Goal: Navigation & Orientation: Find specific page/section

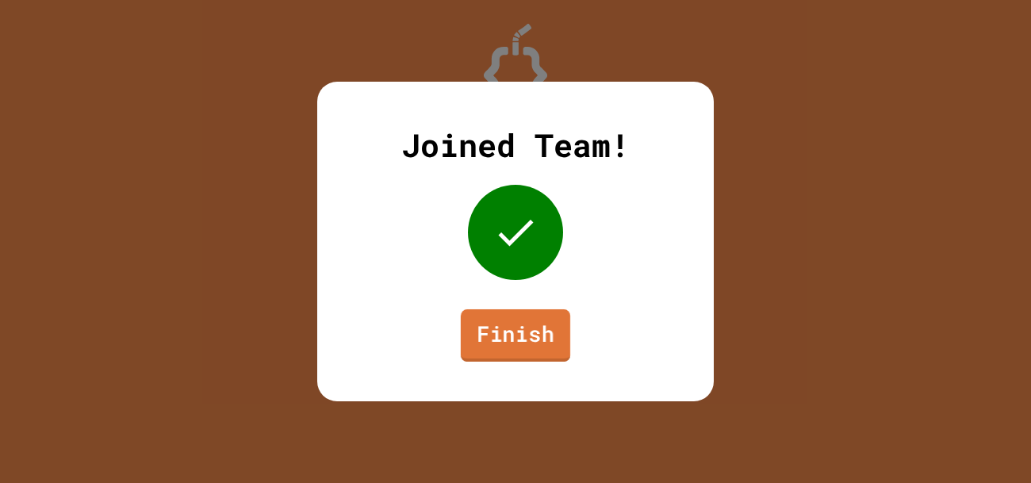
click at [508, 330] on link "Finish" at bounding box center [515, 335] width 109 height 52
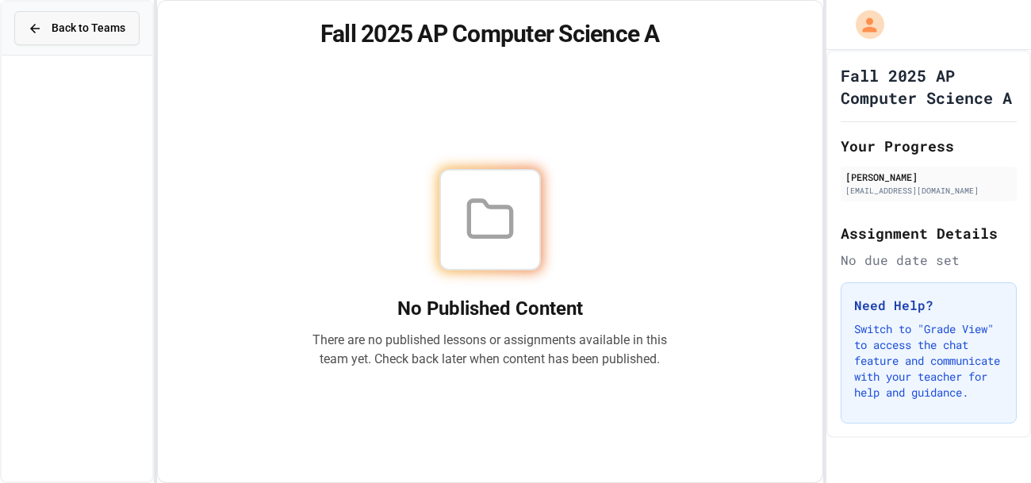
click at [110, 35] on span "Back to Teams" at bounding box center [89, 28] width 74 height 17
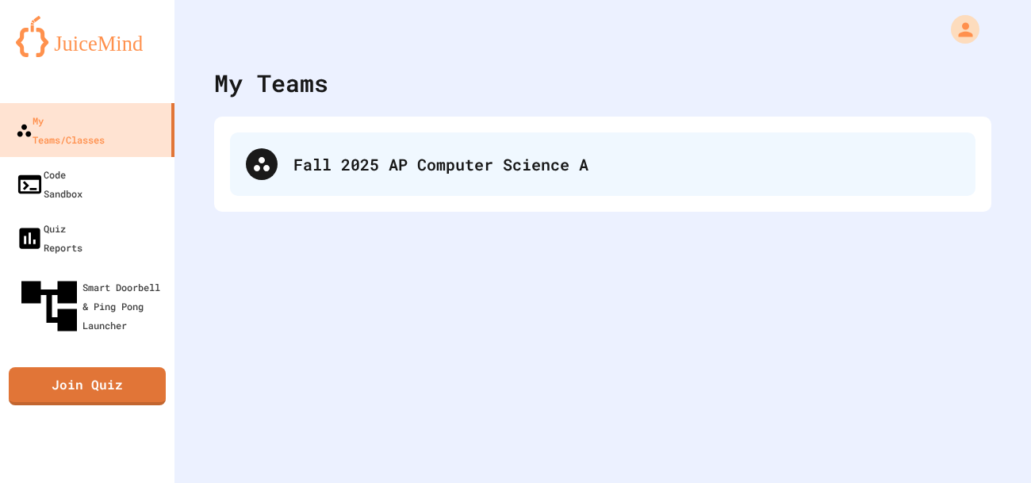
click at [287, 136] on div "Fall 2025 AP Computer Science A" at bounding box center [602, 163] width 745 height 63
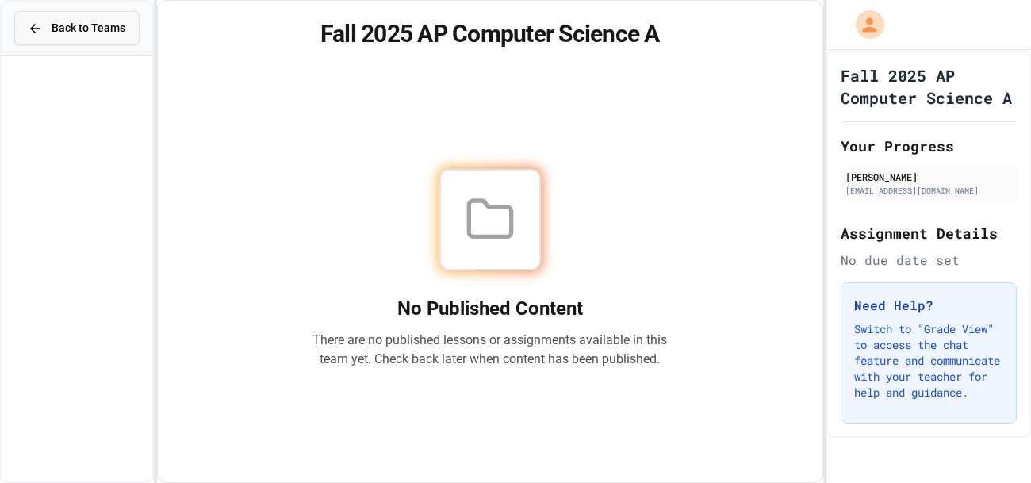
click at [74, 23] on span "Back to Teams" at bounding box center [89, 28] width 74 height 17
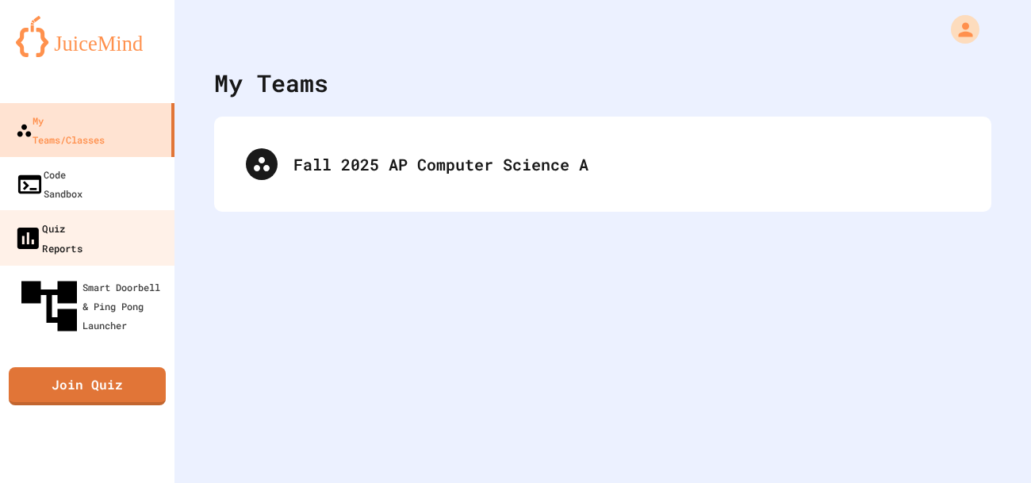
click at [98, 210] on link "Quiz Reports" at bounding box center [88, 238] width 180 height 56
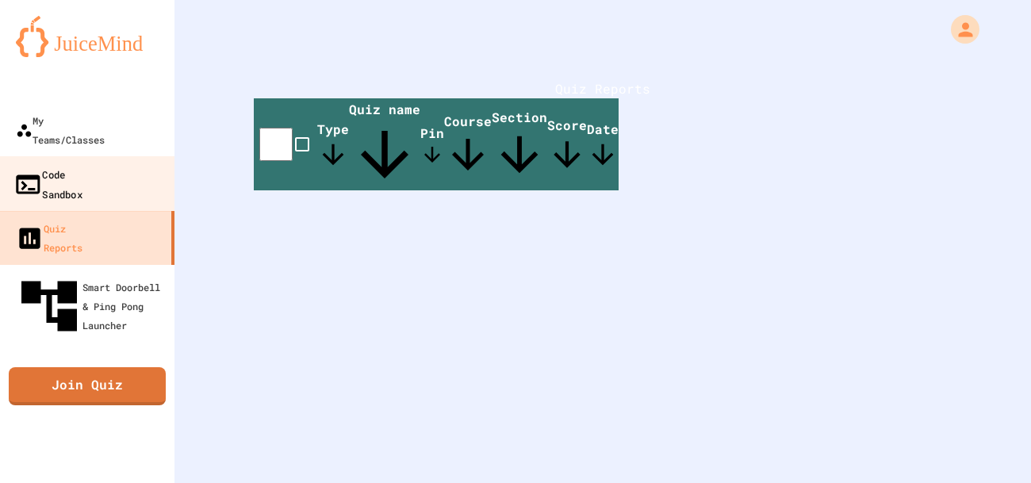
click at [82, 164] on div "Code Sandbox" at bounding box center [47, 183] width 69 height 39
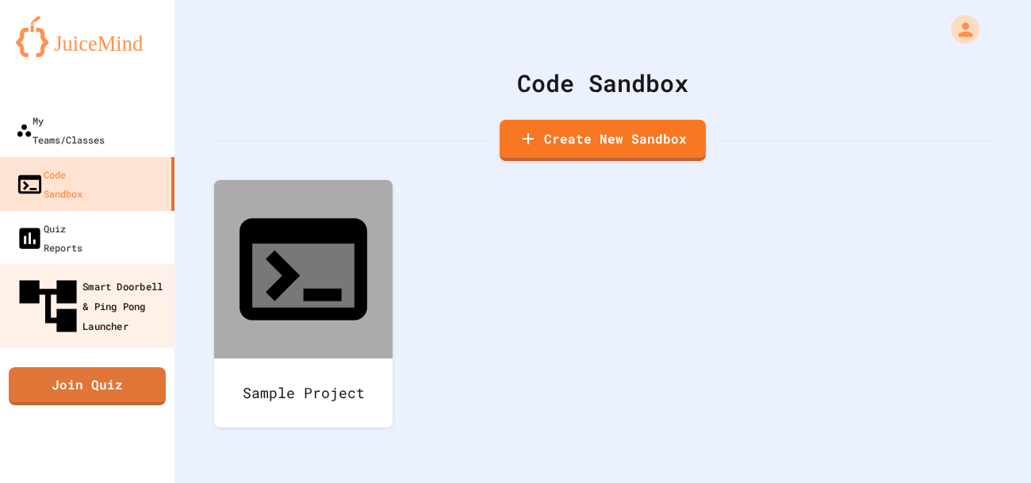
click at [144, 272] on div "Smart Doorbell & Ping Pong Launcher" at bounding box center [91, 306] width 157 height 69
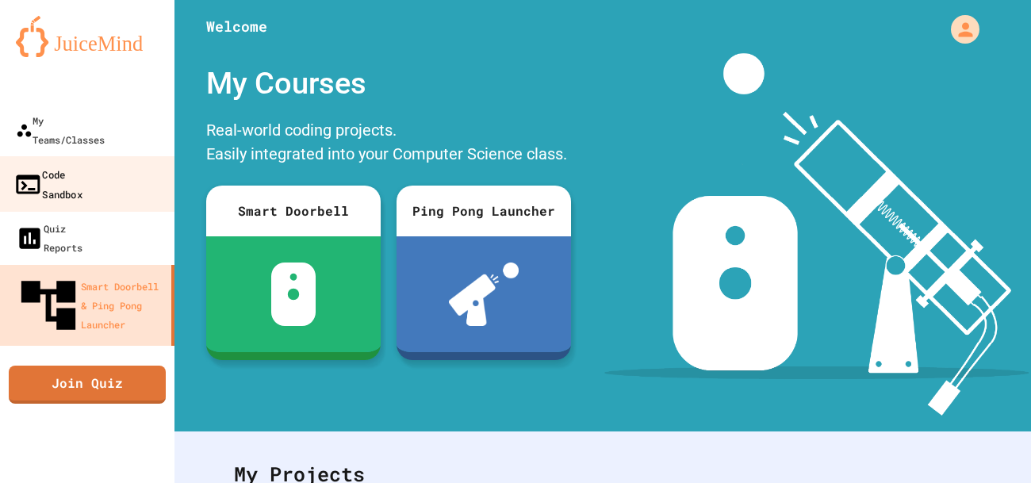
click at [82, 164] on div "Code Sandbox" at bounding box center [47, 183] width 69 height 39
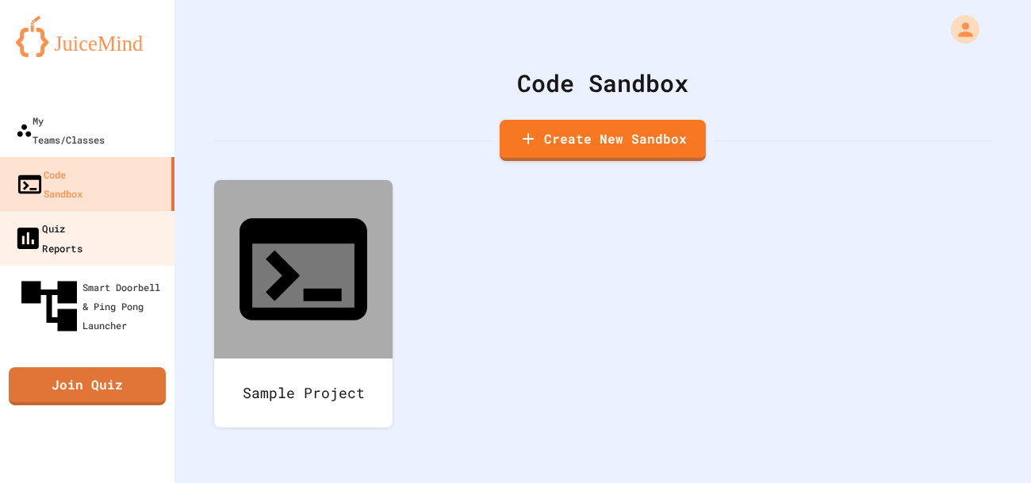
click at [82, 218] on div "Quiz Reports" at bounding box center [47, 237] width 69 height 39
